Goal: Contribute content

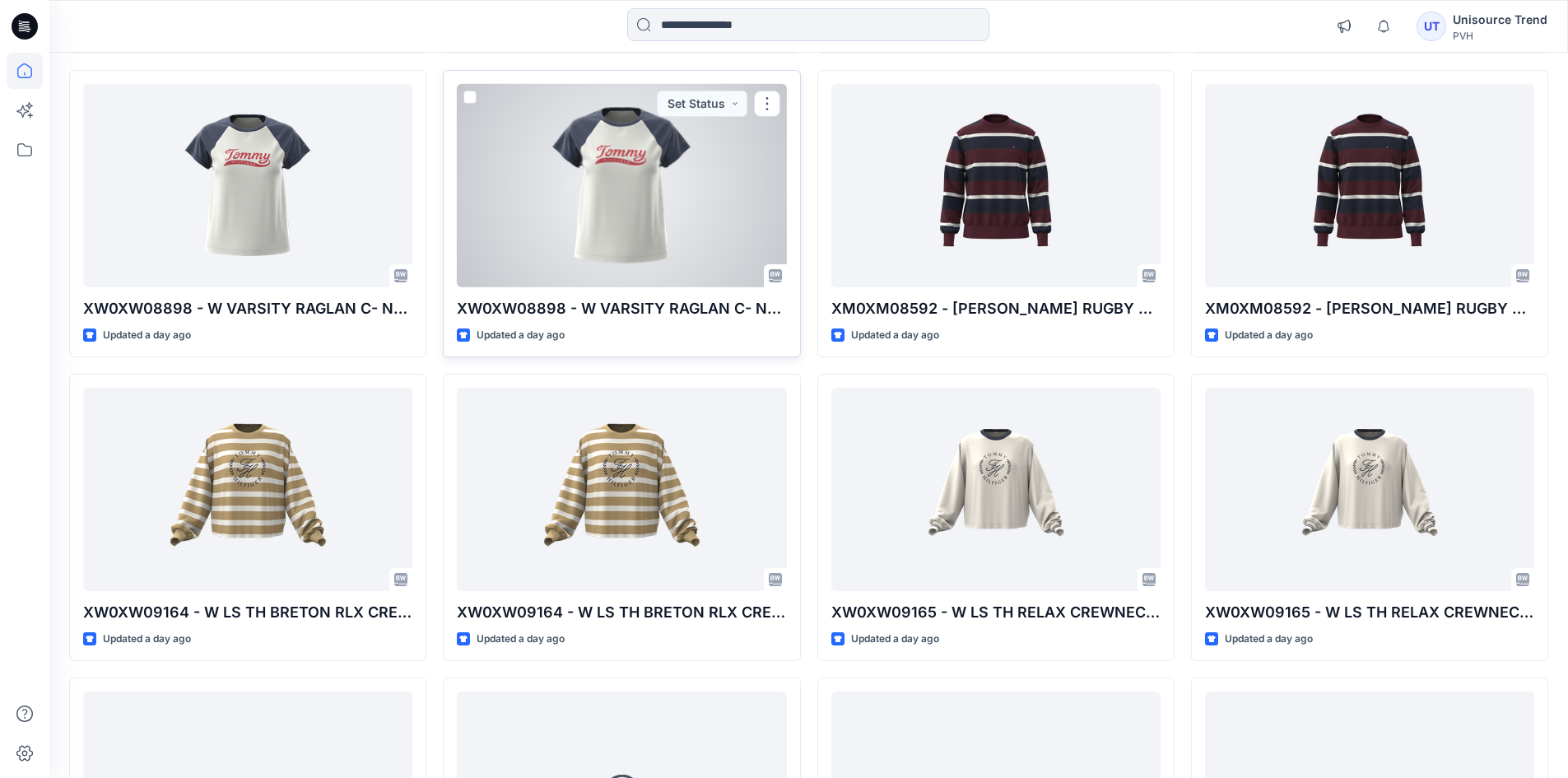
scroll to position [675, 0]
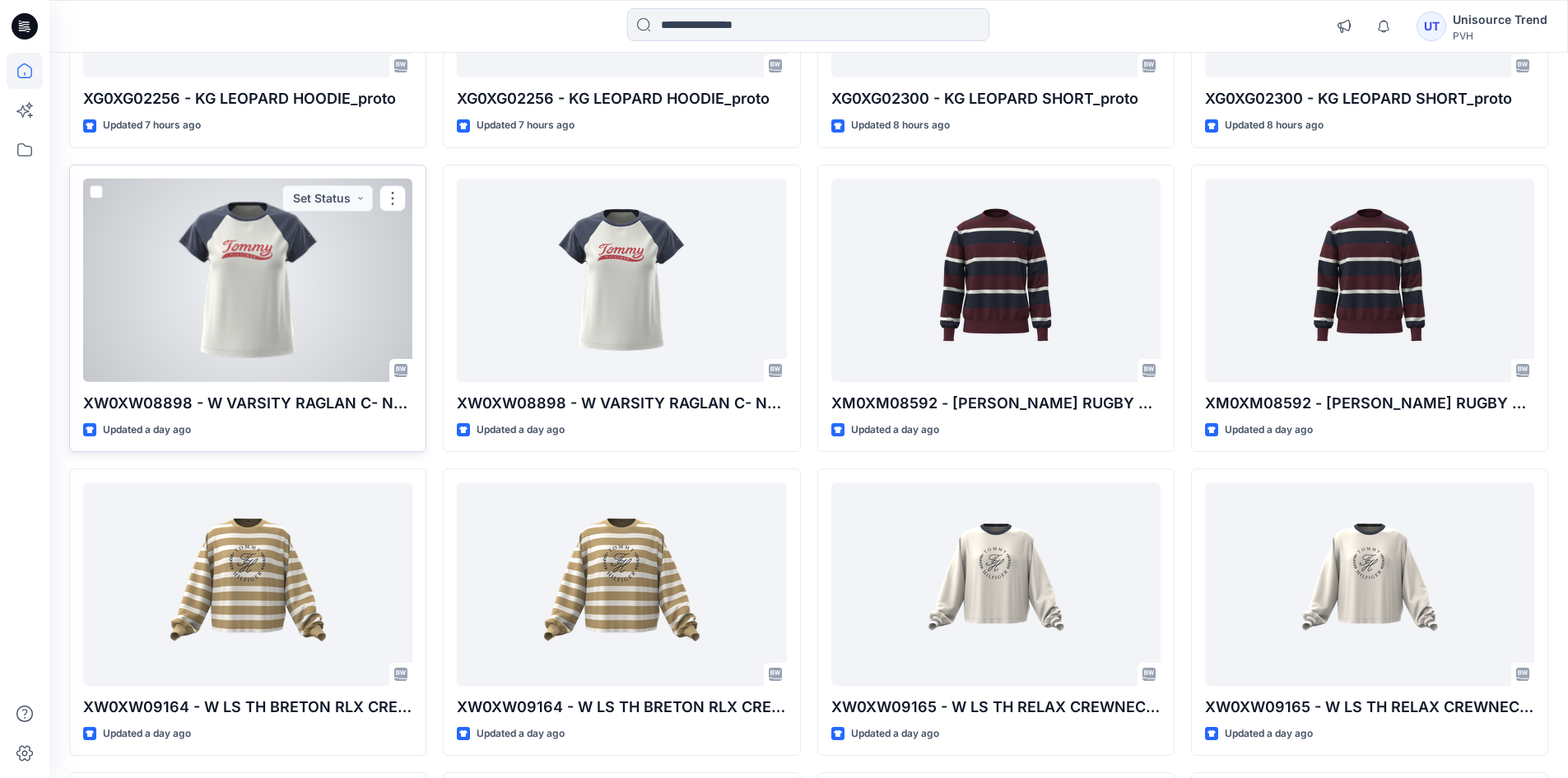
click at [327, 265] on div at bounding box center [248, 280] width 330 height 203
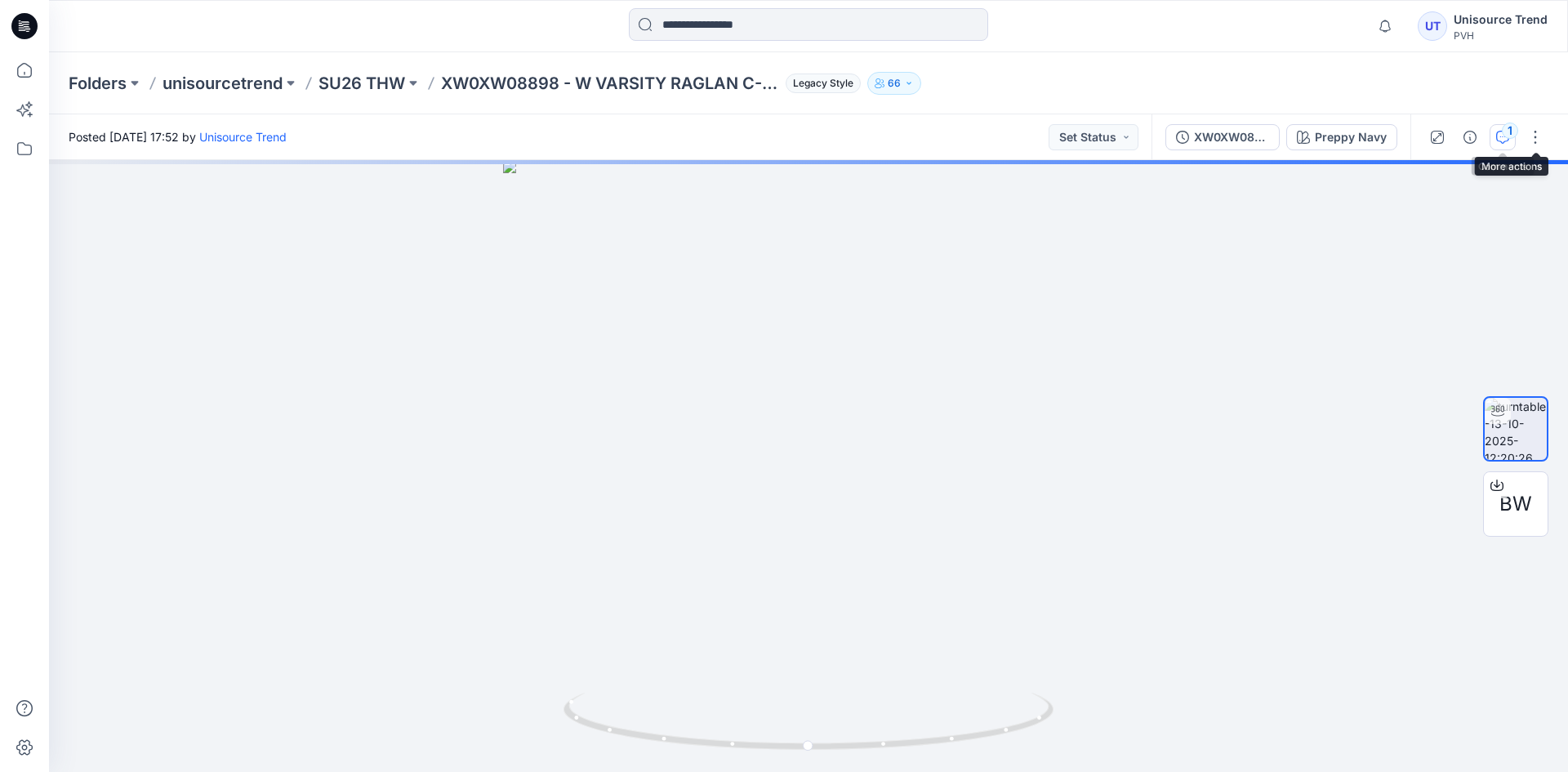
click at [1505, 134] on div "1" at bounding box center [1510, 131] width 16 height 16
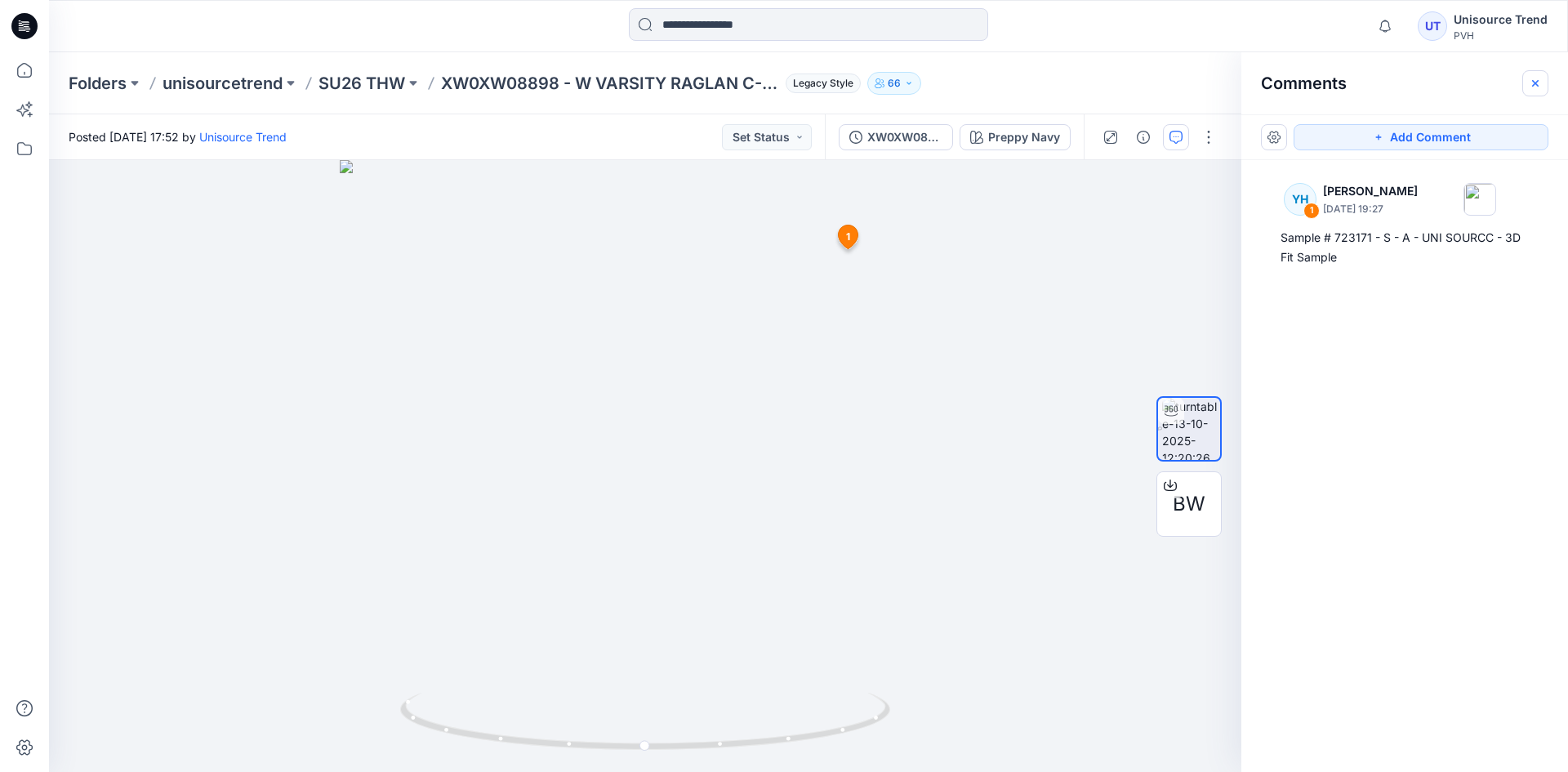
click at [1541, 81] on icon "button" at bounding box center [1535, 84] width 13 height 13
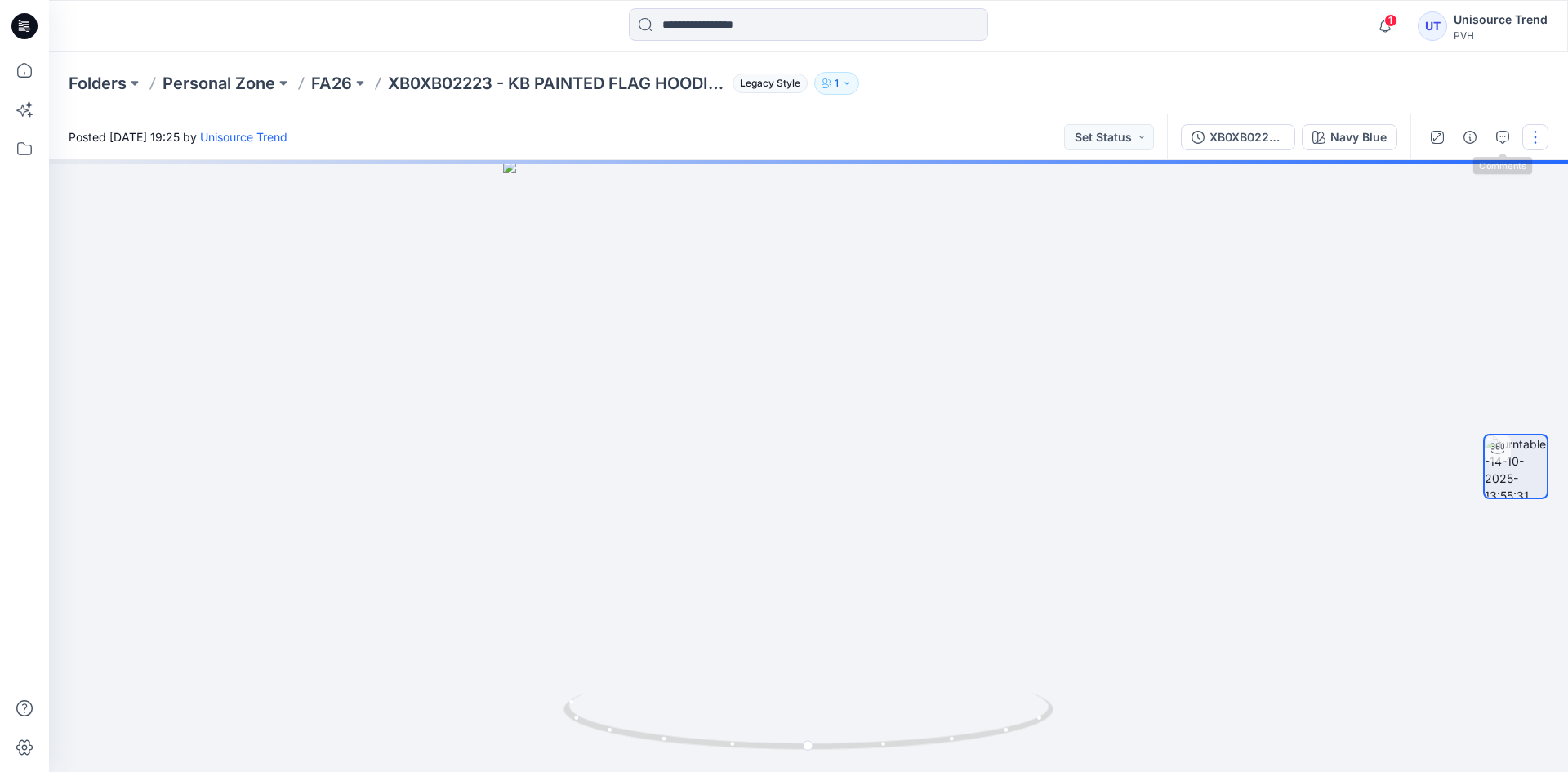
click at [1524, 137] on button "button" at bounding box center [1534, 137] width 26 height 26
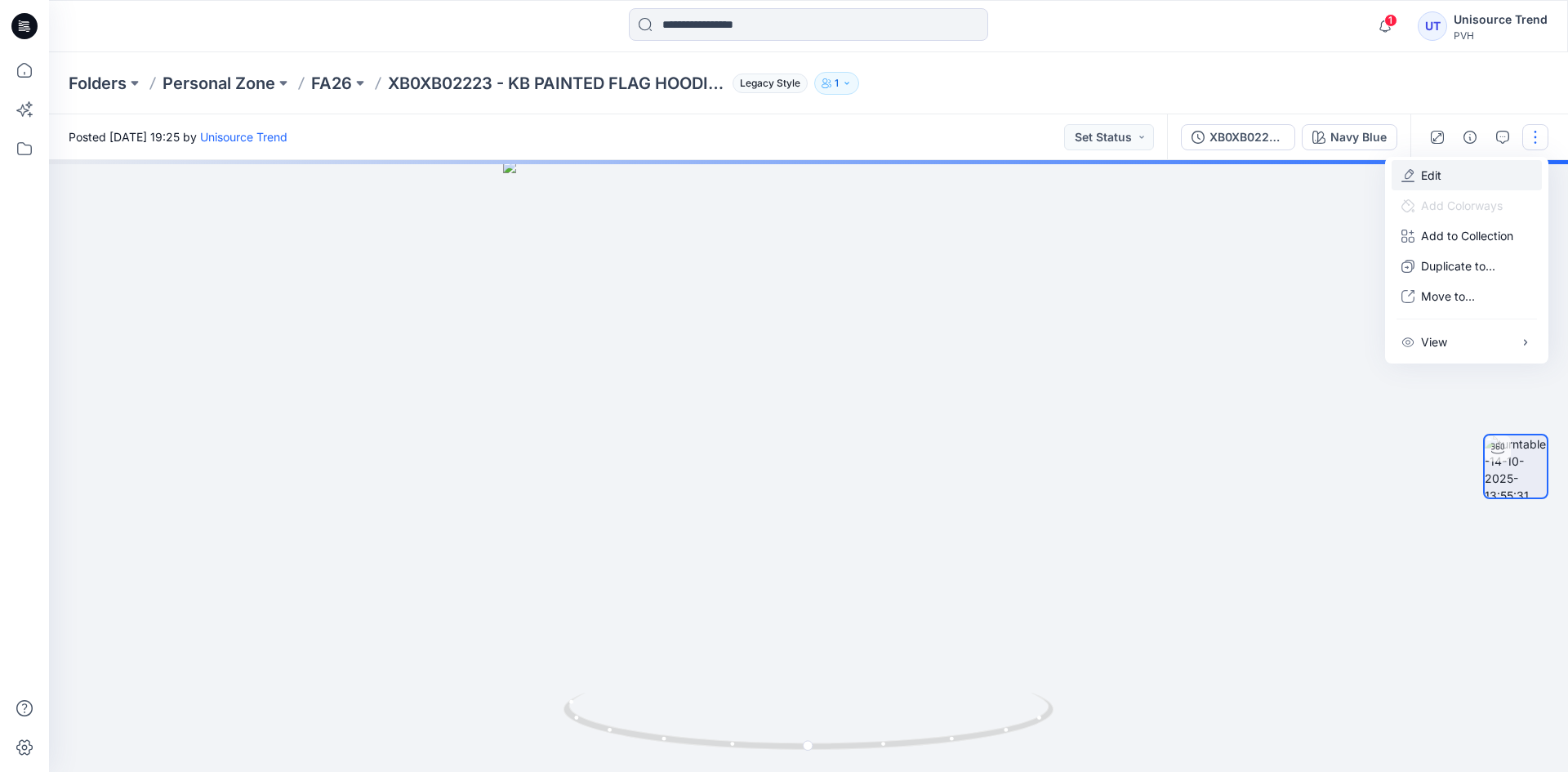
click at [1460, 171] on button "Edit" at bounding box center [1466, 174] width 150 height 30
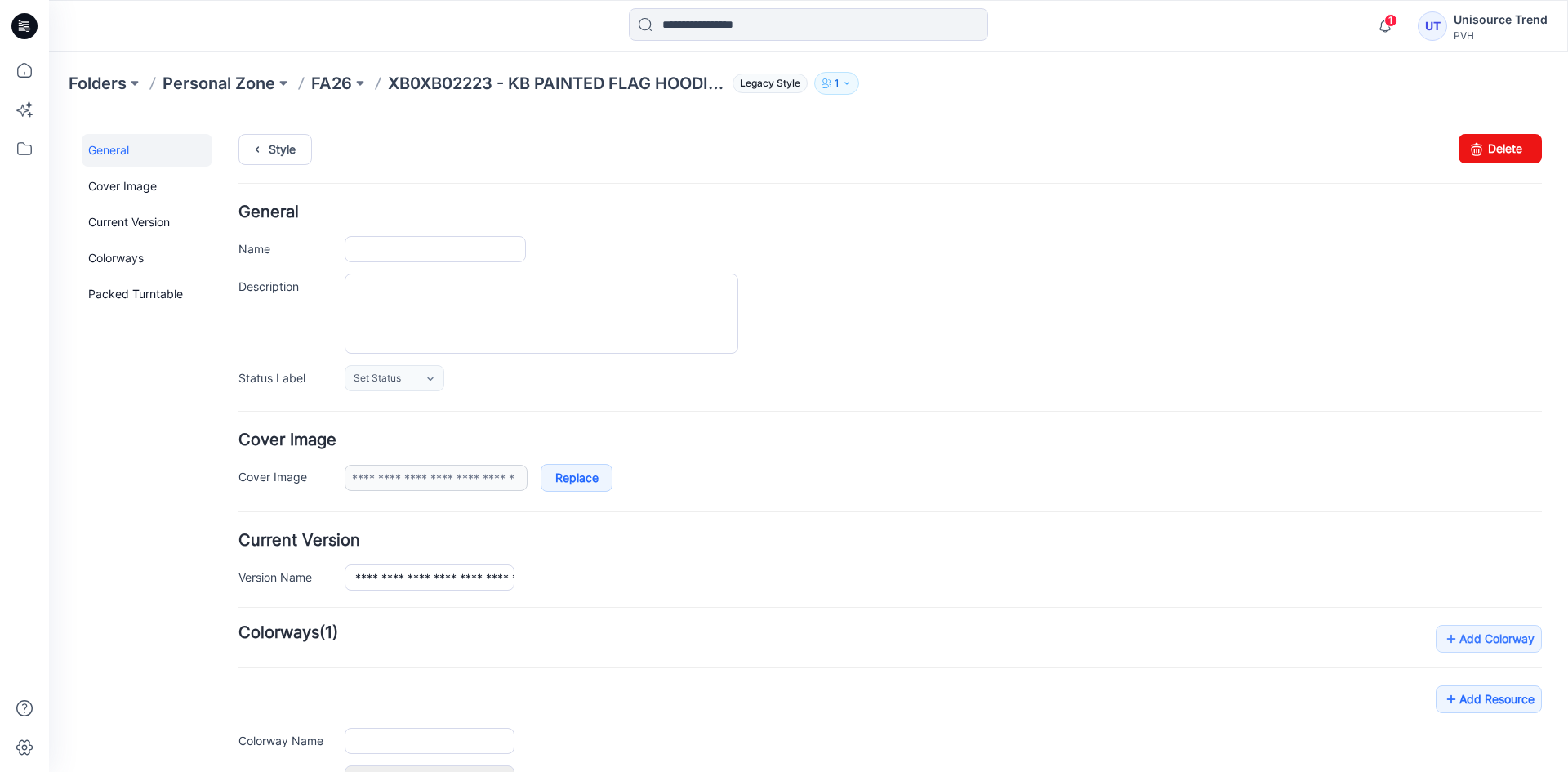
type input "**********"
type input "*********"
type input "**********"
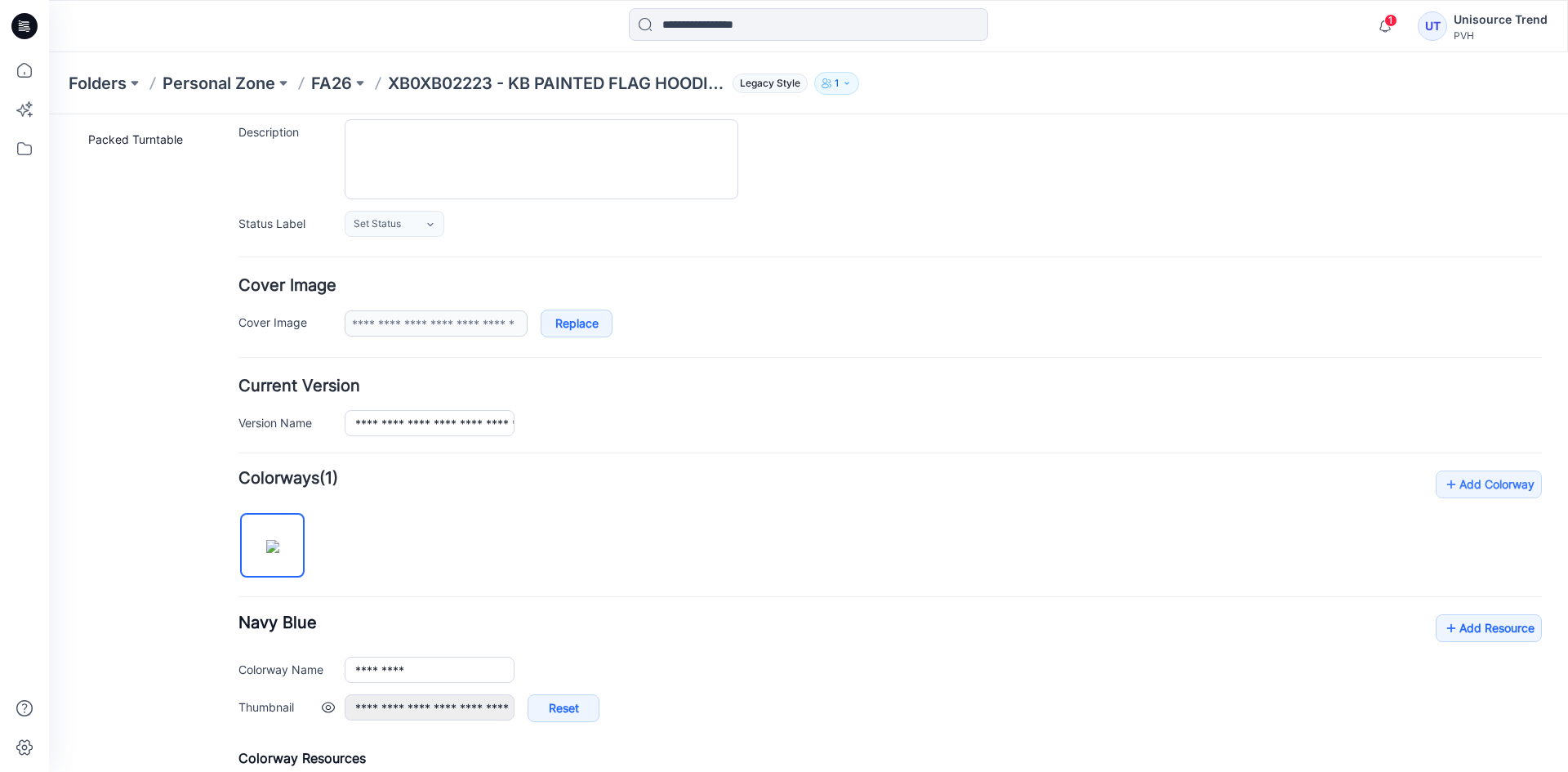
scroll to position [390, 0]
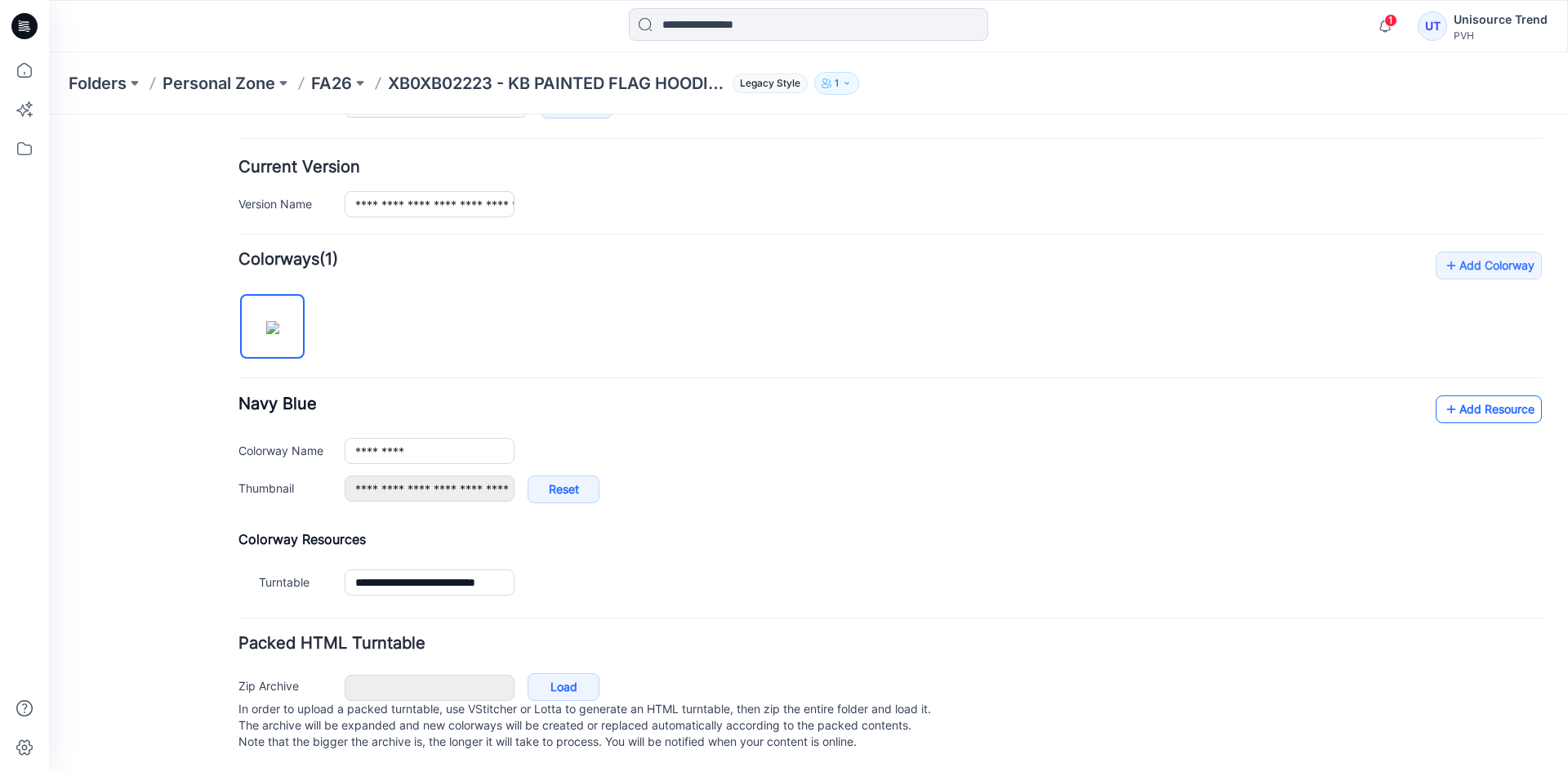
click at [1477, 395] on link "Add Resource" at bounding box center [1488, 409] width 106 height 28
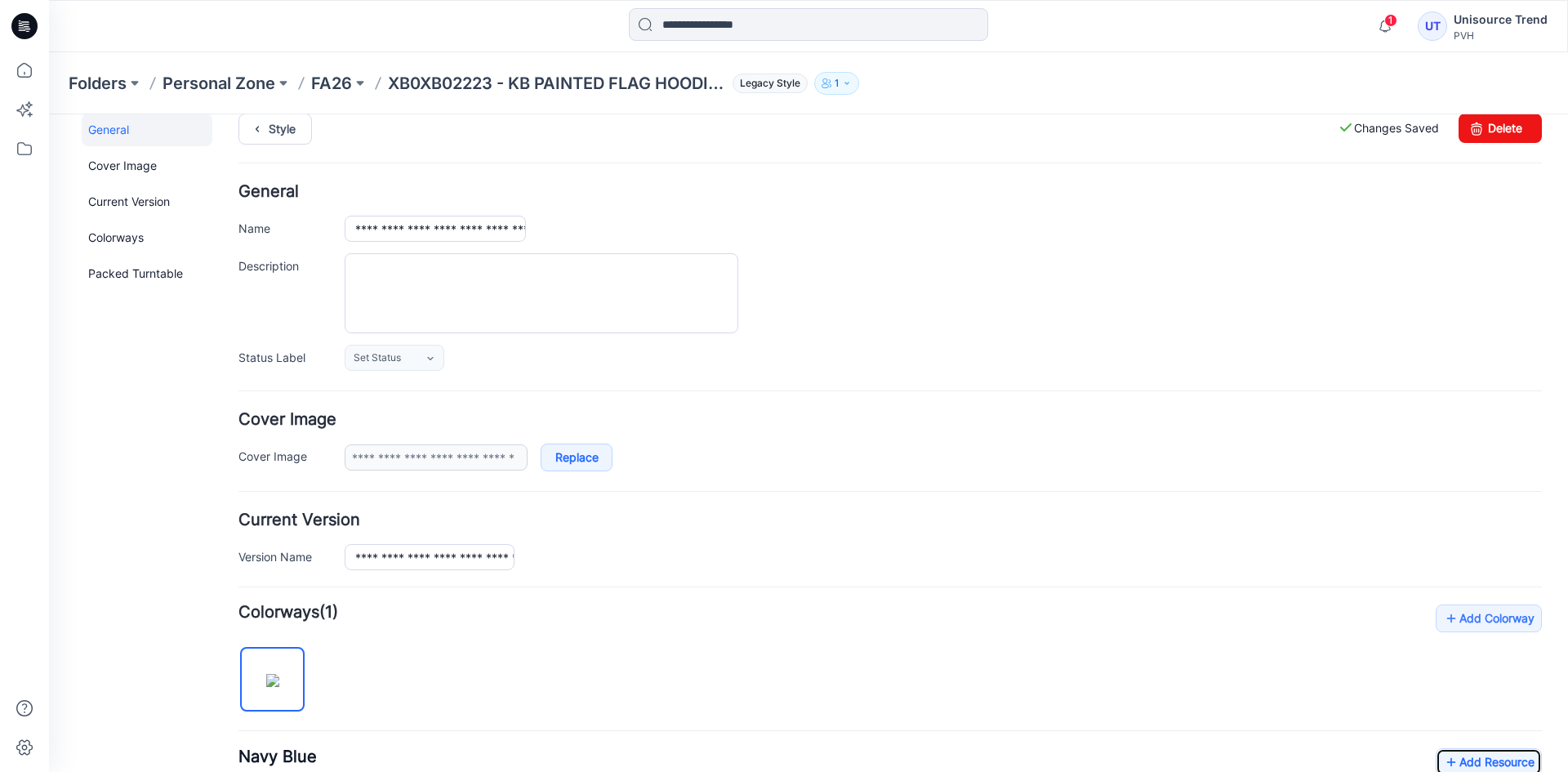
scroll to position [0, 0]
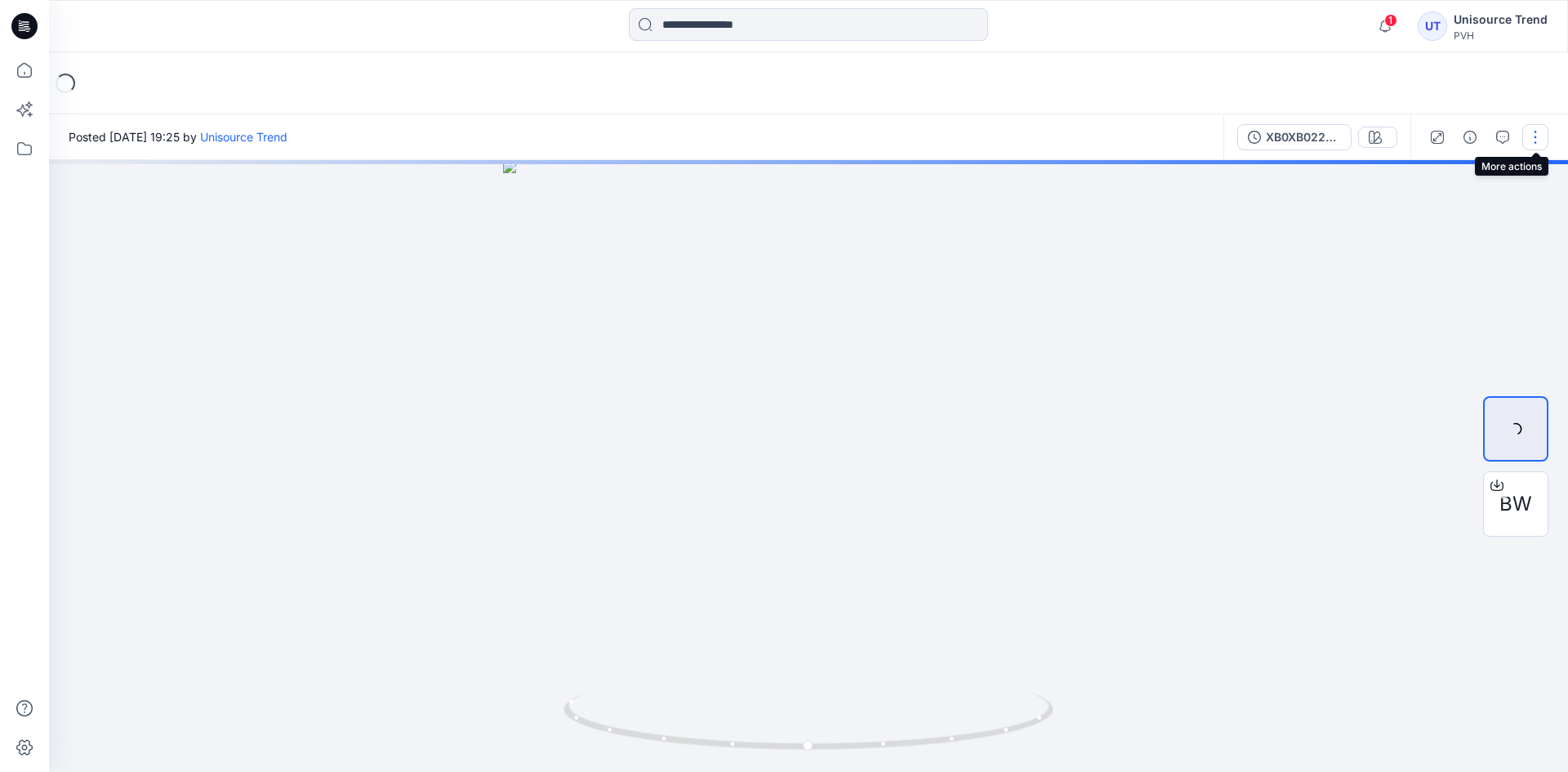
click at [1538, 134] on button "button" at bounding box center [1534, 137] width 26 height 26
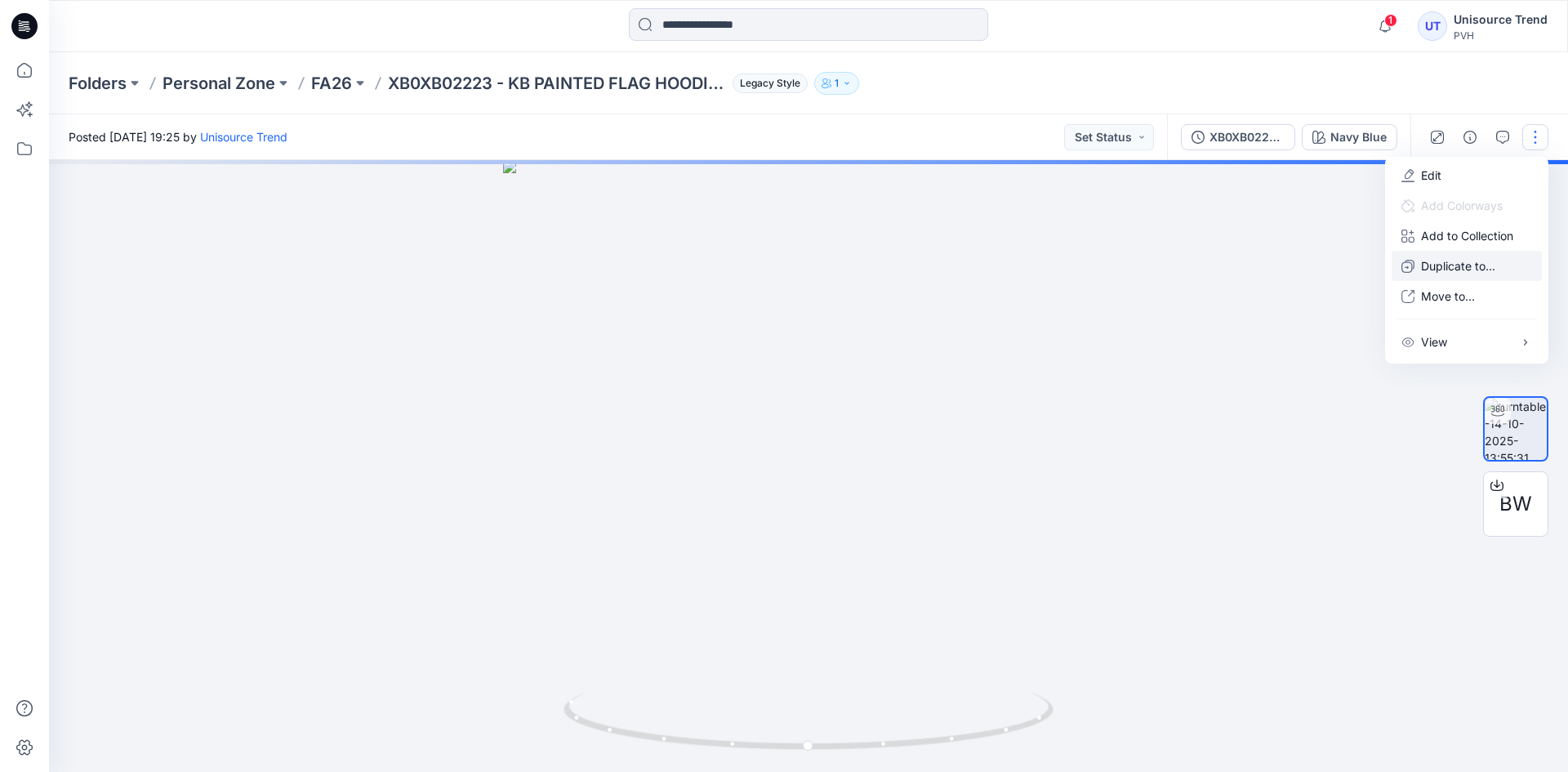
click at [1445, 263] on p "Duplicate to..." at bounding box center [1458, 265] width 74 height 17
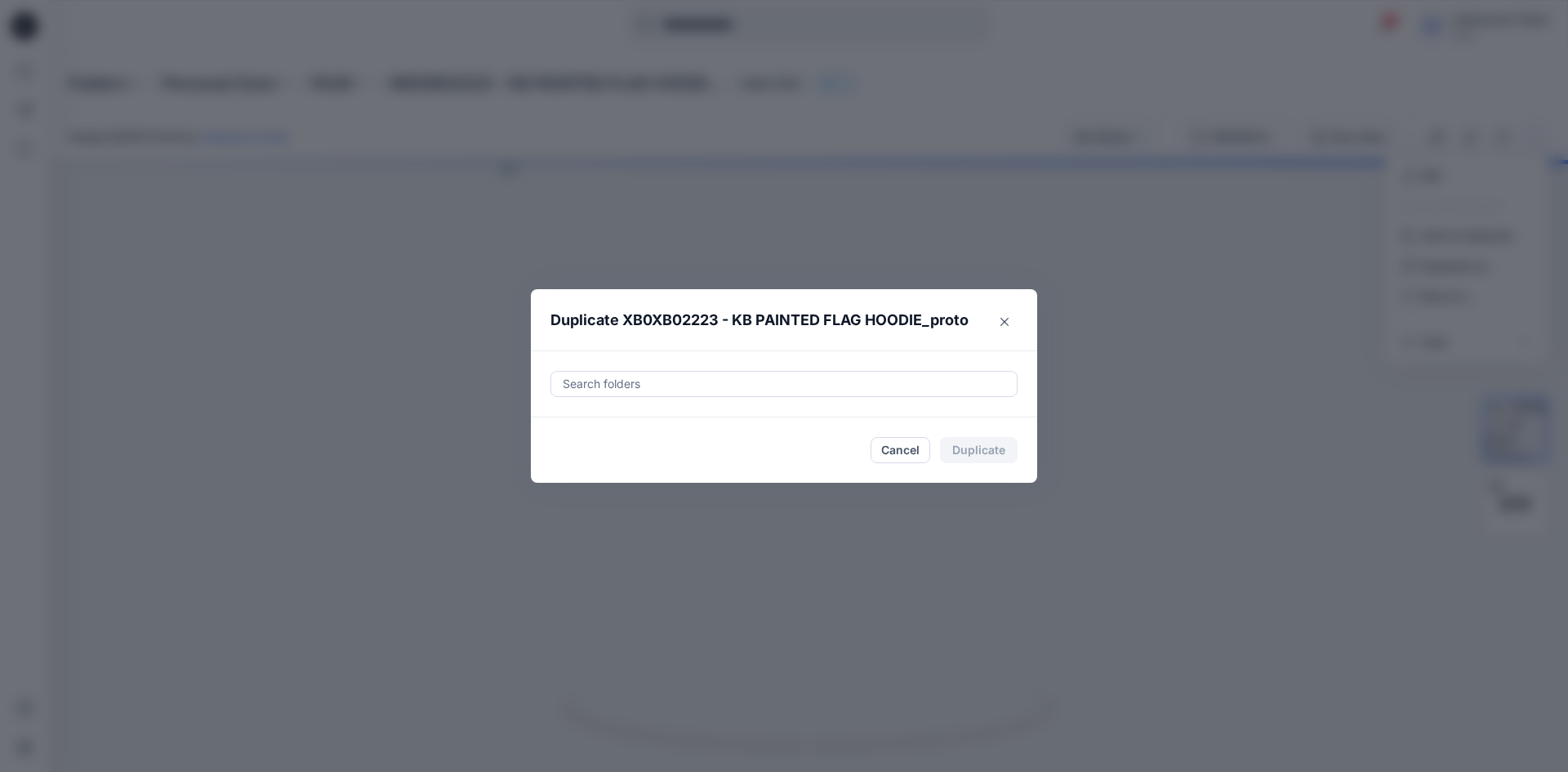
click at [795, 381] on div at bounding box center [784, 384] width 446 height 20
drag, startPoint x: 580, startPoint y: 424, endPoint x: 552, endPoint y: 482, distance: 64.4
click at [581, 428] on div "FA26 THC" at bounding box center [638, 425] width 141 height 20
type input "********"
click at [537, 470] on footer "Cancel Duplicate" at bounding box center [784, 450] width 507 height 65
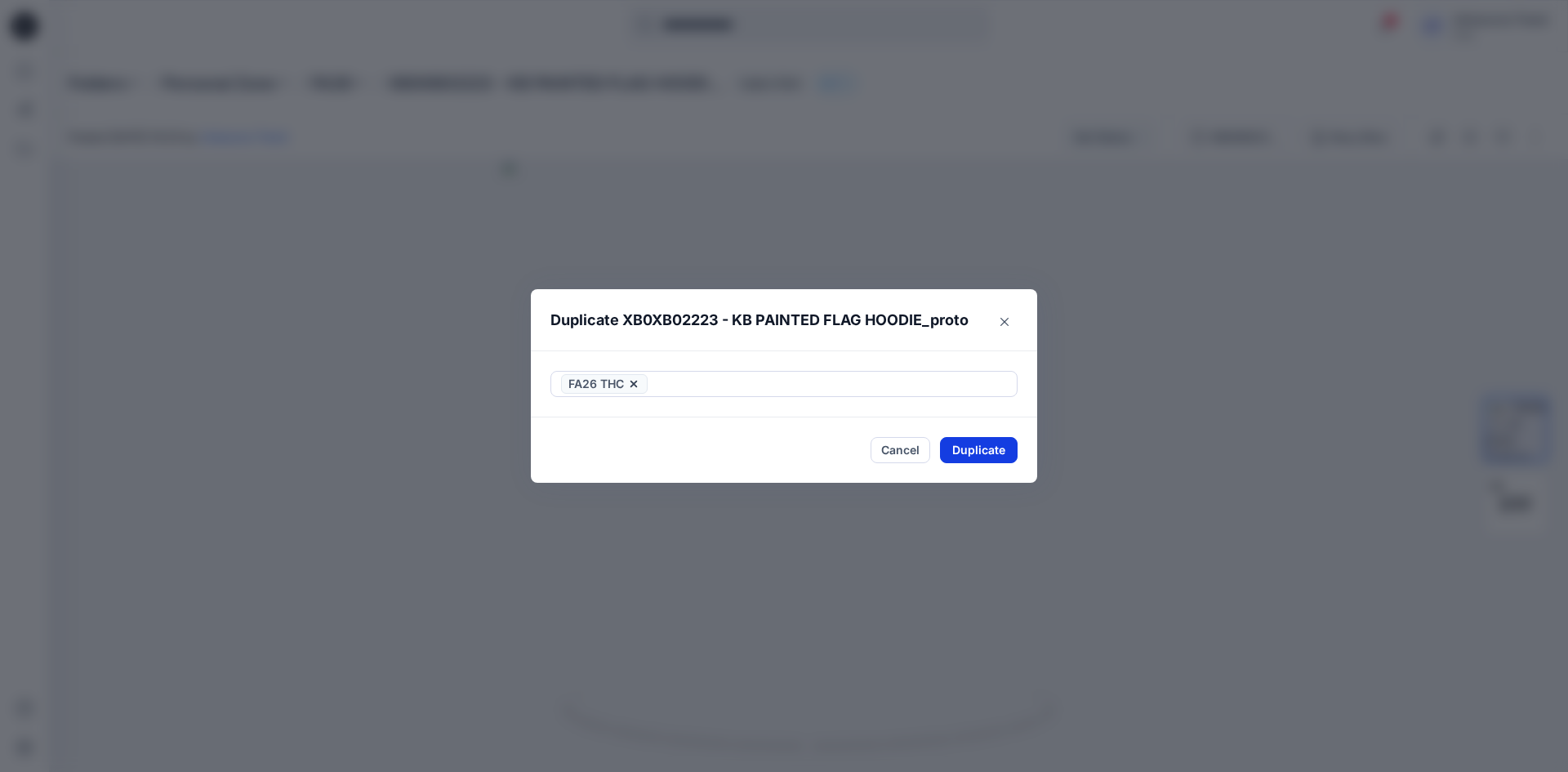
click at [962, 450] on button "Duplicate" at bounding box center [978, 450] width 77 height 26
click at [962, 449] on div "Close" at bounding box center [784, 450] width 467 height 26
click at [972, 449] on button "Close" at bounding box center [991, 450] width 53 height 26
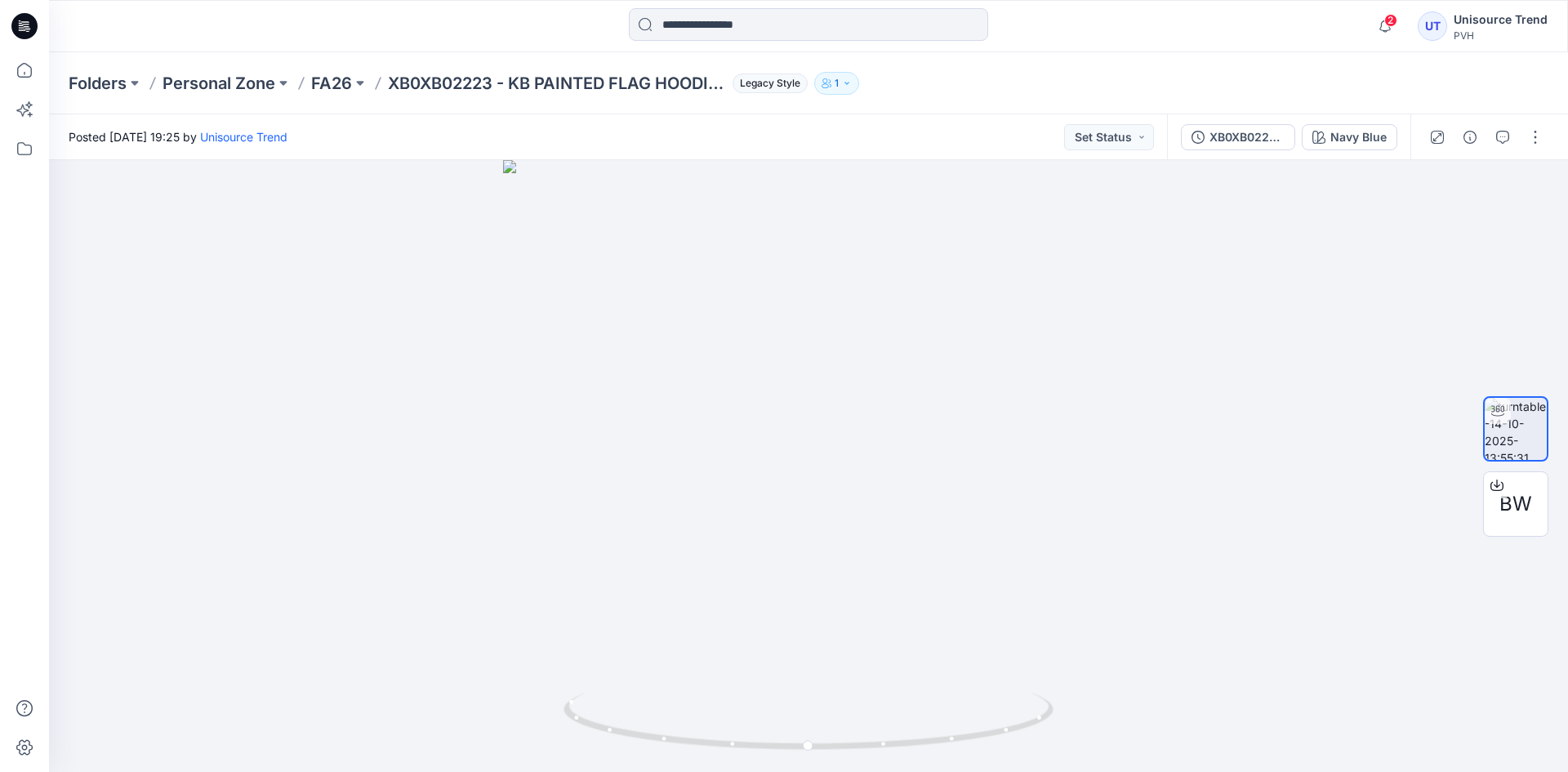
click at [31, 25] on icon at bounding box center [25, 25] width 26 height 26
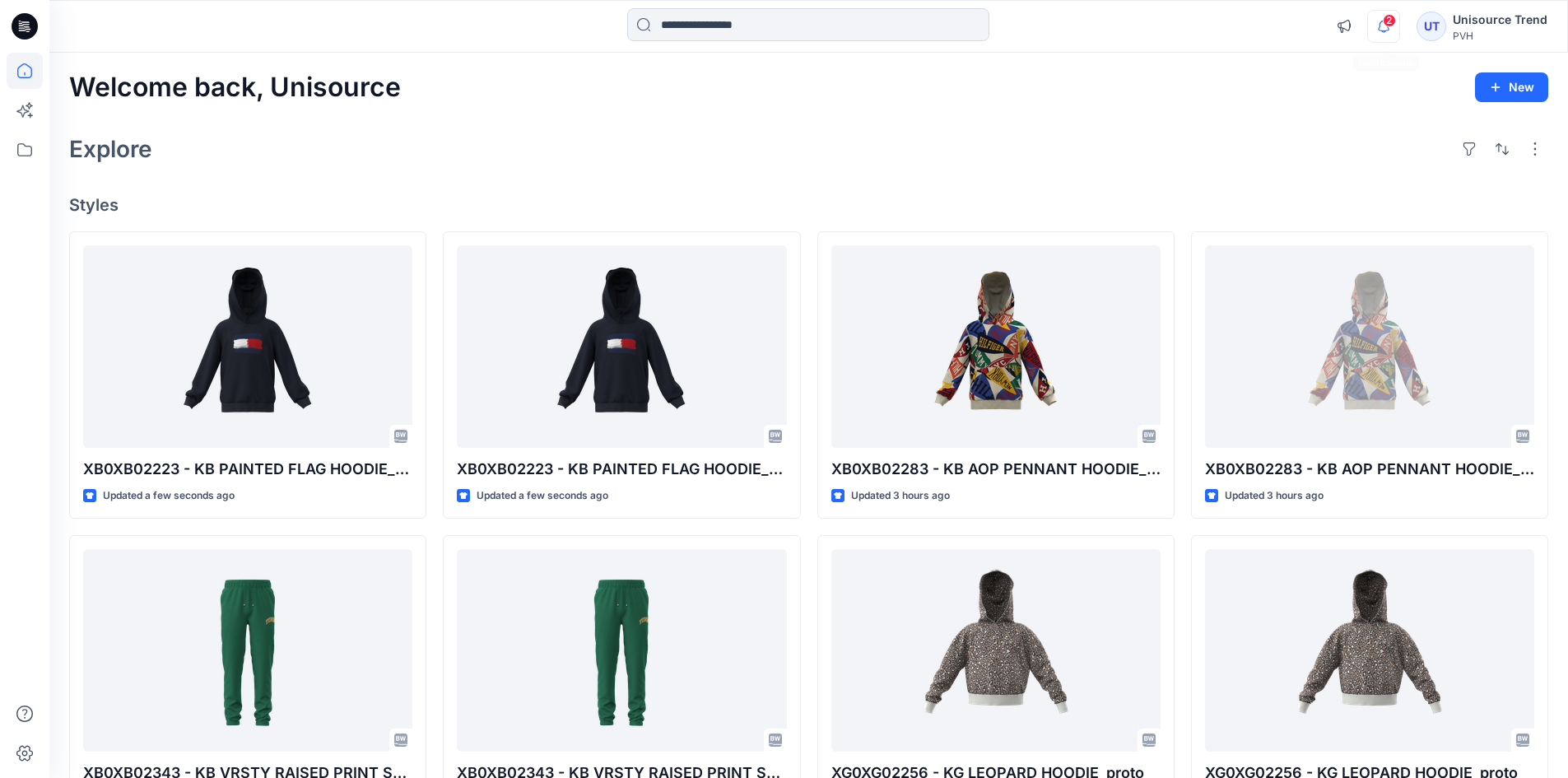
click at [1395, 28] on icon "button" at bounding box center [1384, 27] width 31 height 33
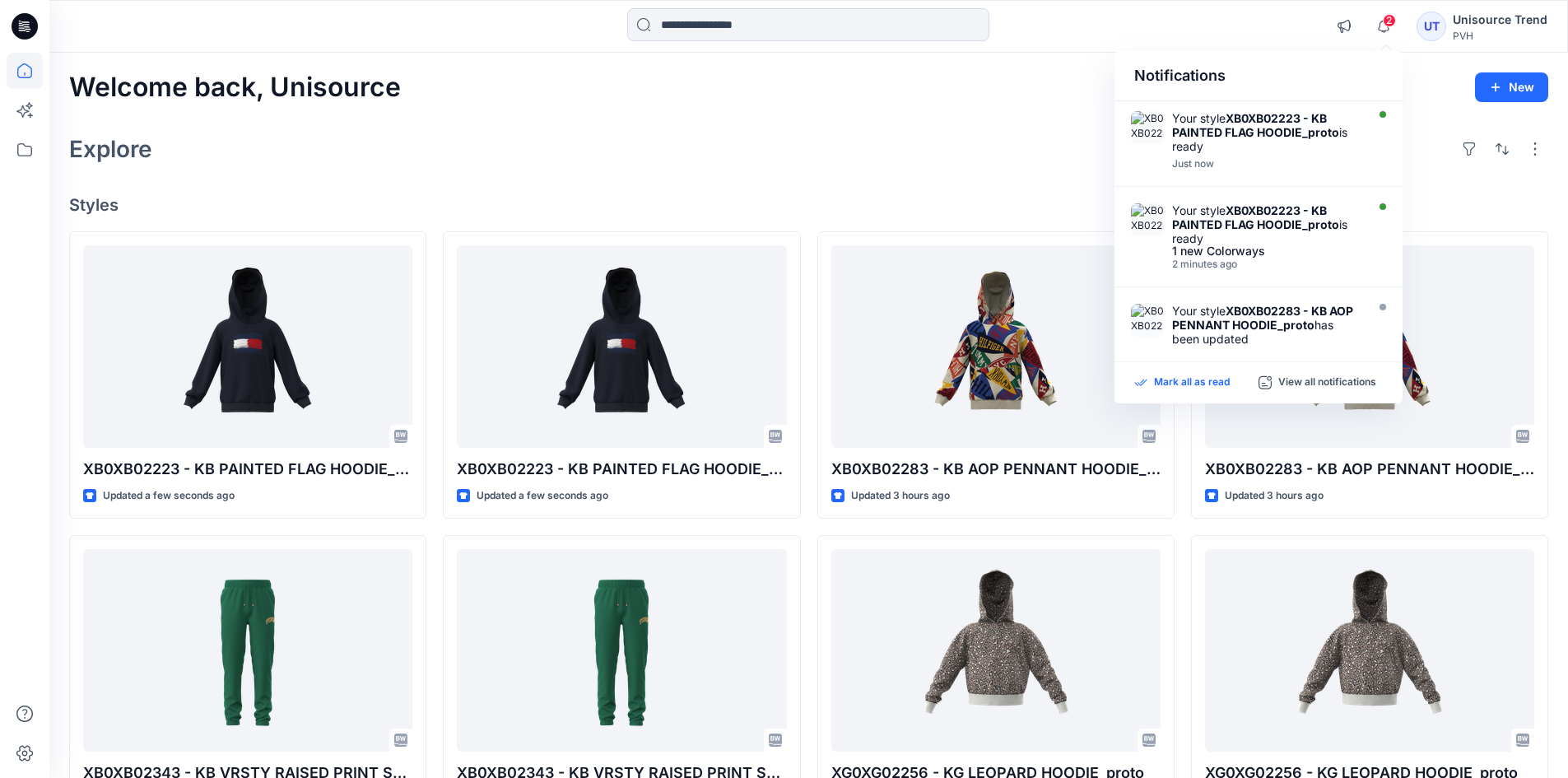
click at [1188, 378] on p "Mark all as read" at bounding box center [1192, 383] width 76 height 15
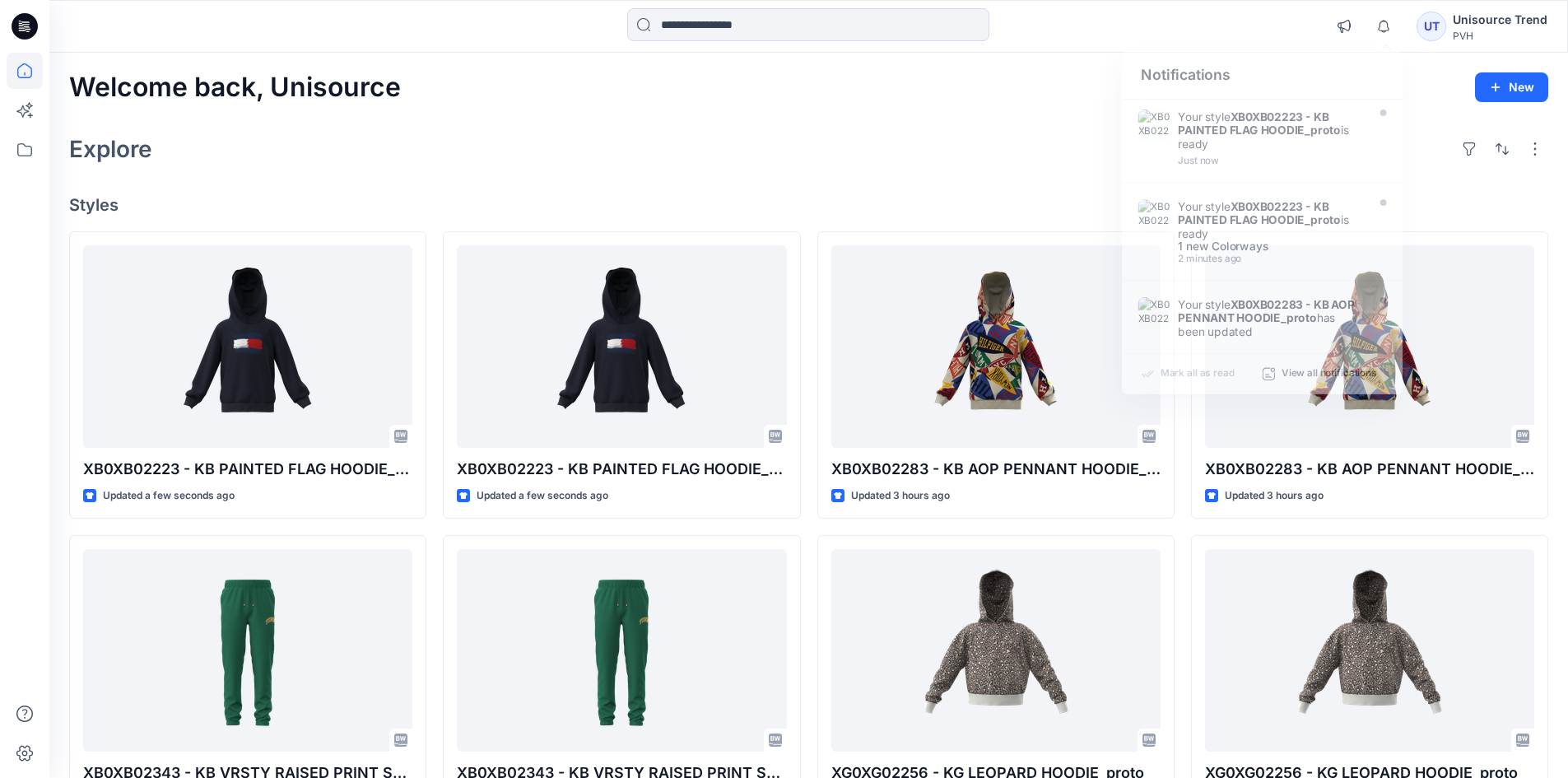
click at [939, 141] on div "Explore" at bounding box center [809, 148] width 1479 height 39
